Goal: Transaction & Acquisition: Purchase product/service

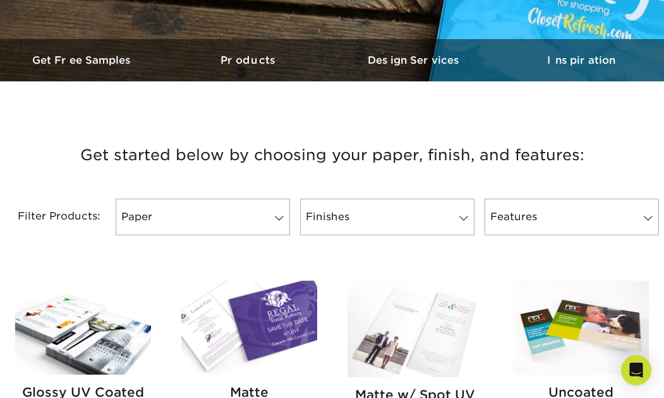
scroll to position [346, 0]
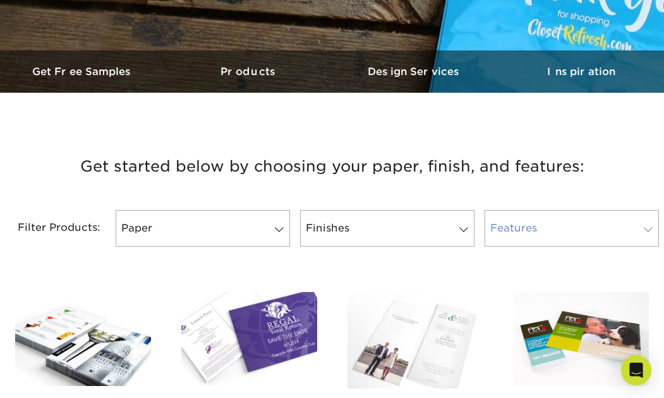
click at [525, 219] on link "Features" at bounding box center [571, 228] width 174 height 37
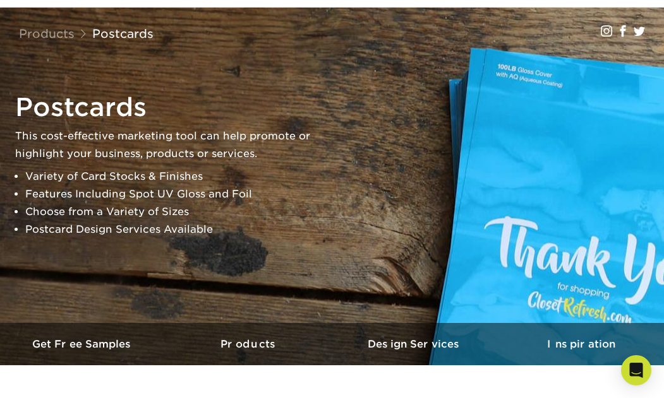
scroll to position [0, 0]
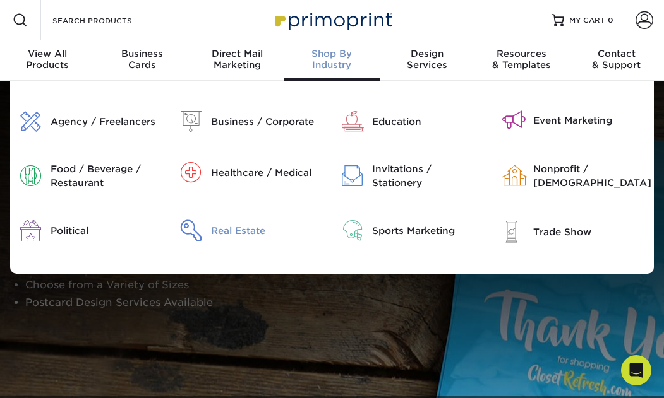
click at [242, 225] on div "Real Estate" at bounding box center [266, 231] width 111 height 14
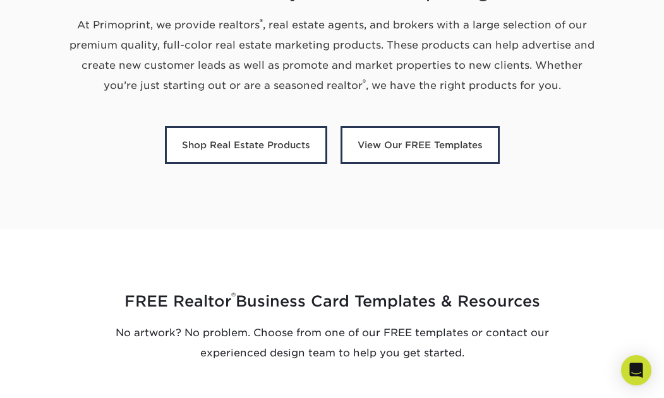
scroll to position [518, 0]
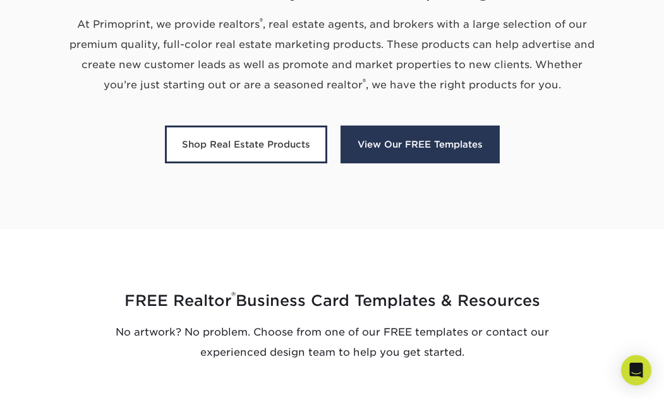
click at [422, 150] on link "View Our FREE Templates" at bounding box center [419, 145] width 159 height 38
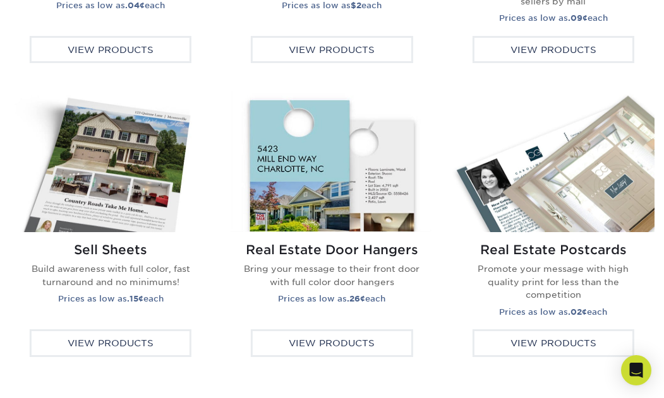
scroll to position [2272, 0]
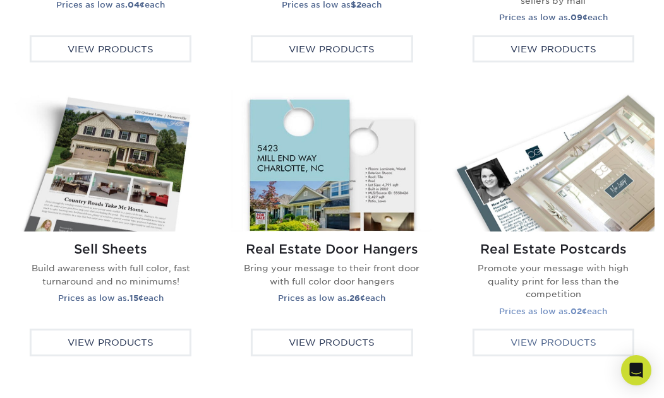
click at [550, 345] on div "View Products" at bounding box center [553, 343] width 162 height 28
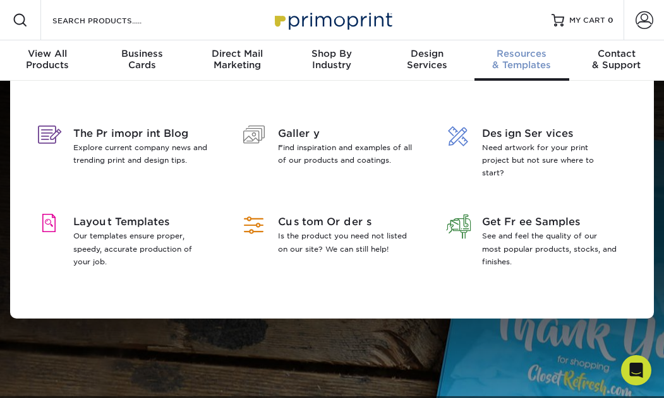
click at [527, 56] on span "Resources" at bounding box center [521, 53] width 95 height 11
click at [136, 224] on span "Layout Templates" at bounding box center [140, 222] width 135 height 15
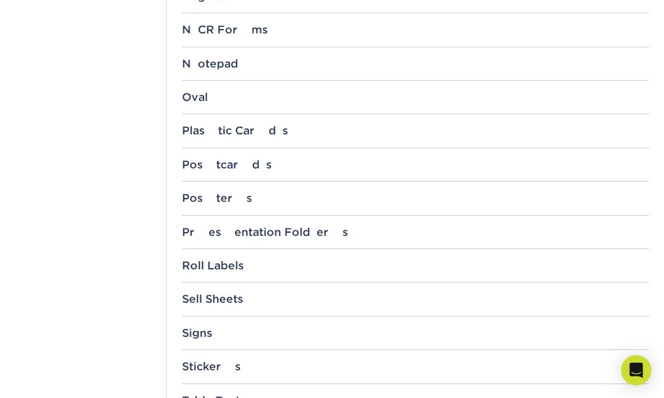
scroll to position [1206, 0]
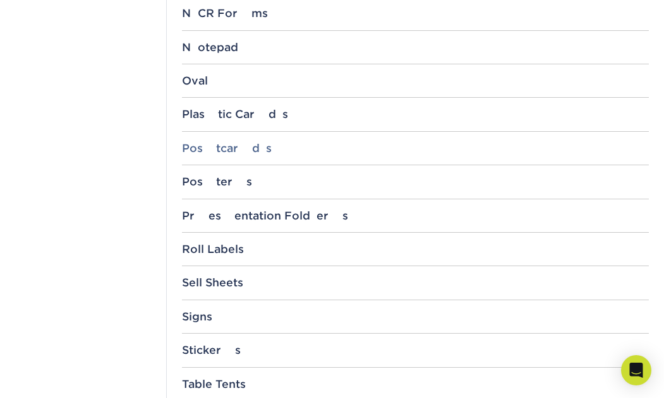
click at [226, 150] on div "Postcards" at bounding box center [415, 148] width 467 height 13
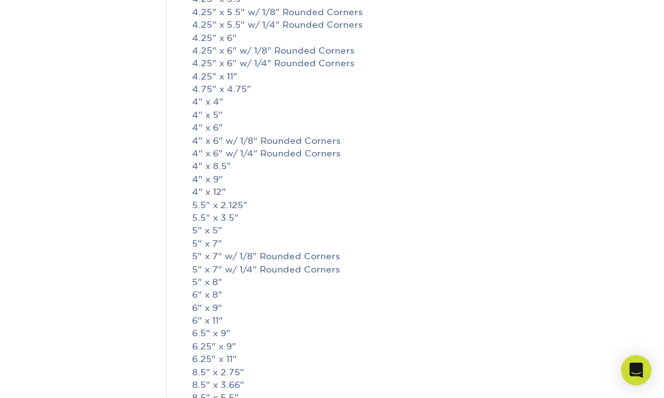
scroll to position [1557, 0]
click at [205, 125] on link "4" x 6"" at bounding box center [207, 127] width 31 height 10
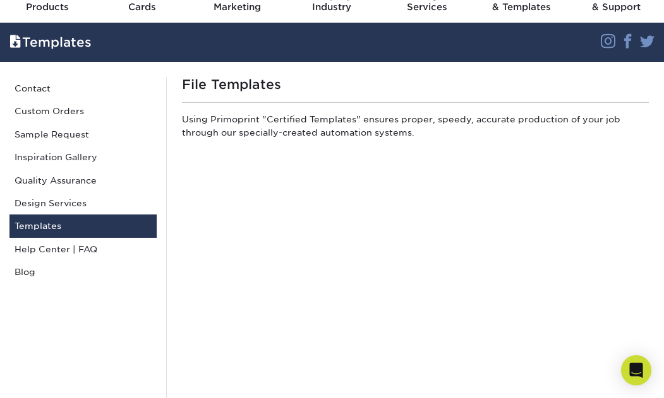
scroll to position [0, 0]
